Goal: Task Accomplishment & Management: Manage account settings

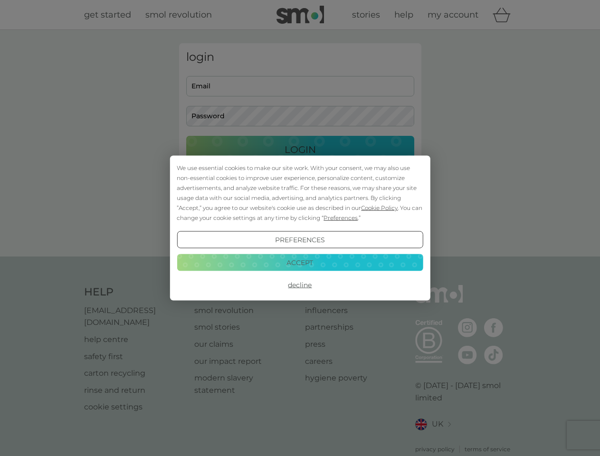
click at [380, 208] on span "Cookie Policy" at bounding box center [379, 207] width 37 height 7
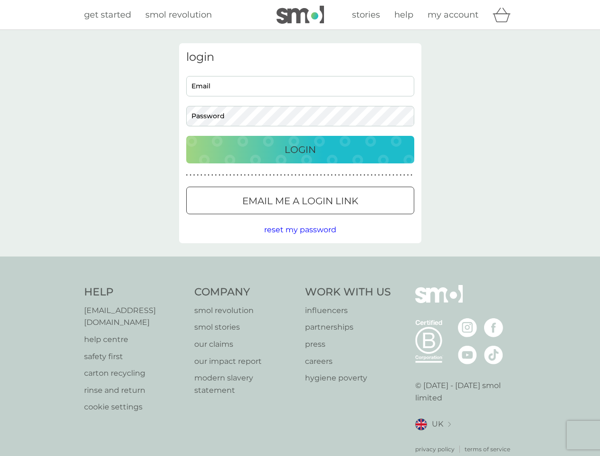
click at [340, 218] on div "login Email Password Login ● ● ● ● ● ● ● ● ● ● ● ● ● ● ● ● ● ● ● ● ● ● ● ● ● ● …" at bounding box center [300, 143] width 242 height 200
click at [300, 240] on div "login Email Password Login ● ● ● ● ● ● ● ● ● ● ● ● ● ● ● ● ● ● ● ● ● ● ● ● ● ● …" at bounding box center [300, 143] width 242 height 200
click at [300, 285] on div "Help [EMAIL_ADDRESS][DOMAIN_NAME] help centre safety first carton recycling rin…" at bounding box center [300, 369] width 432 height 169
click at [300, 262] on div "Help [EMAIL_ADDRESS][DOMAIN_NAME] help centre safety first carton recycling rin…" at bounding box center [300, 370] width 600 height 226
